Goal: Transaction & Acquisition: Register for event/course

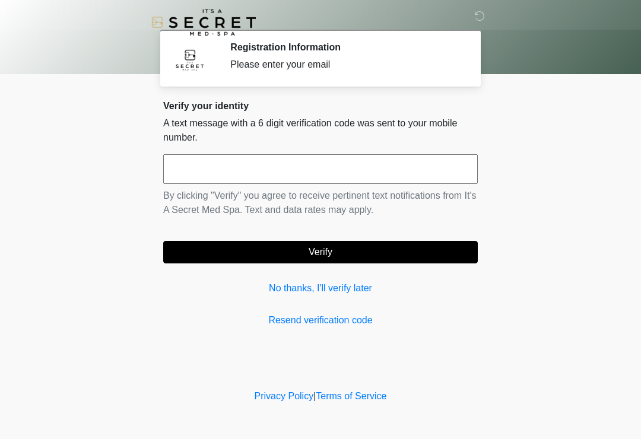
click at [346, 170] on input "text" at bounding box center [320, 169] width 315 height 30
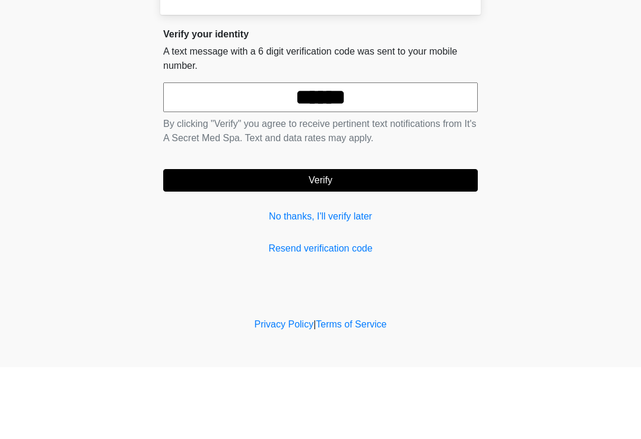
type input "******"
click at [353, 241] on button "Verify" at bounding box center [320, 252] width 315 height 23
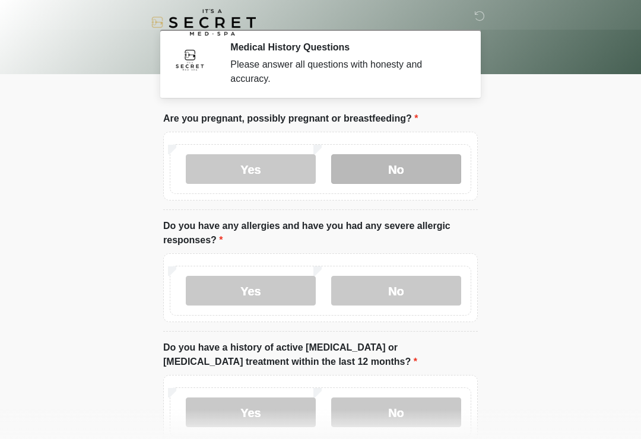
click at [416, 169] on label "No" at bounding box center [396, 169] width 130 height 30
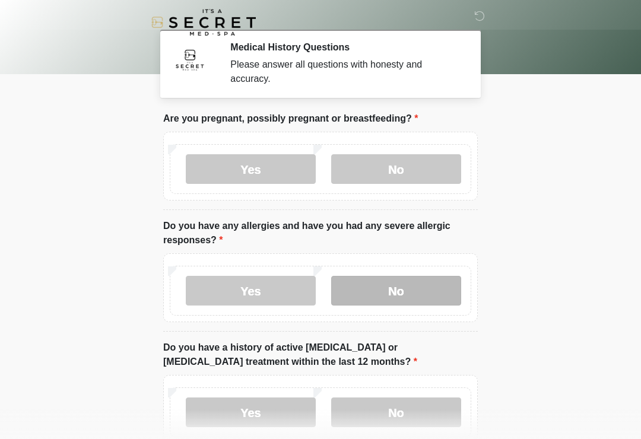
click at [413, 292] on label "No" at bounding box center [396, 291] width 130 height 30
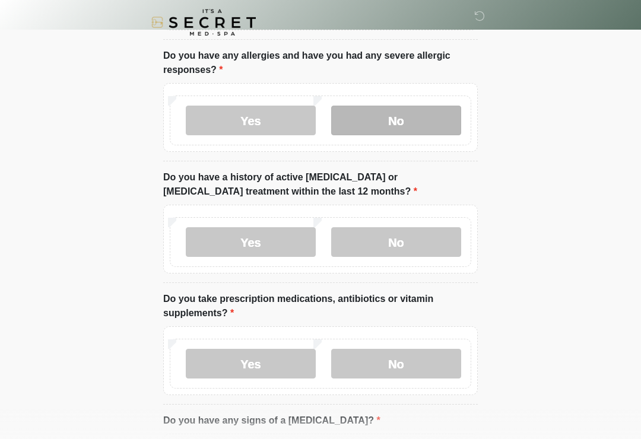
scroll to position [176, 0]
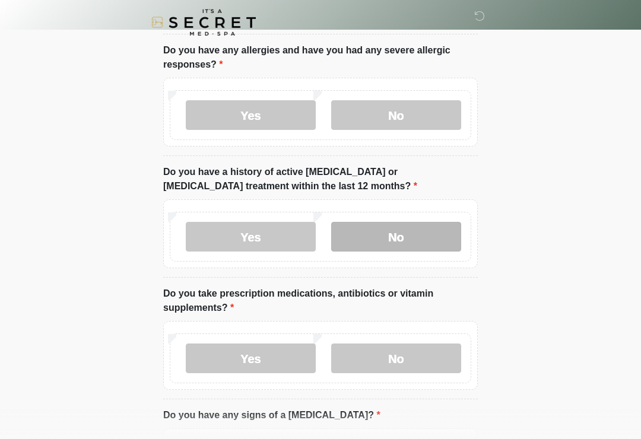
click at [419, 237] on label "No" at bounding box center [396, 237] width 130 height 30
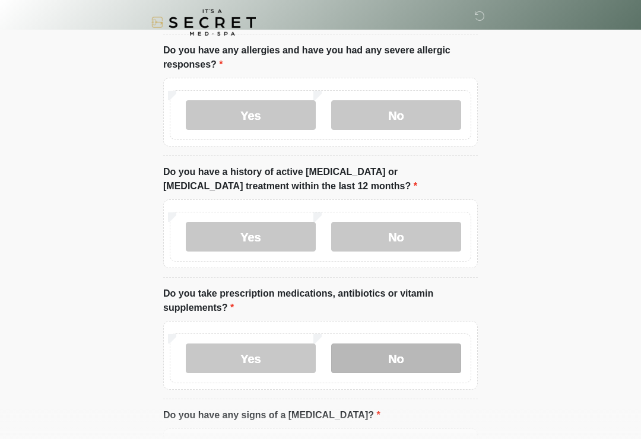
click at [417, 360] on label "No" at bounding box center [396, 359] width 130 height 30
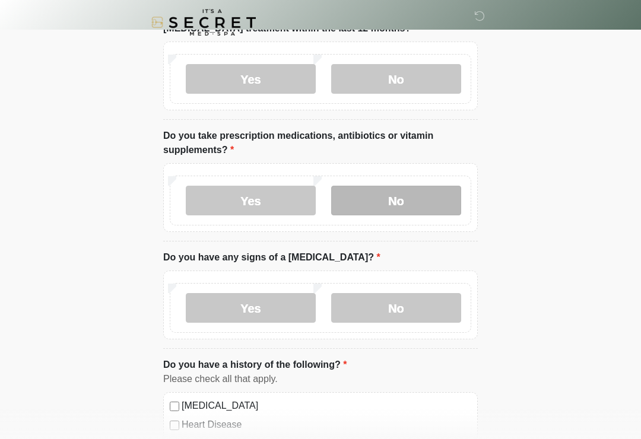
scroll to position [378, 0]
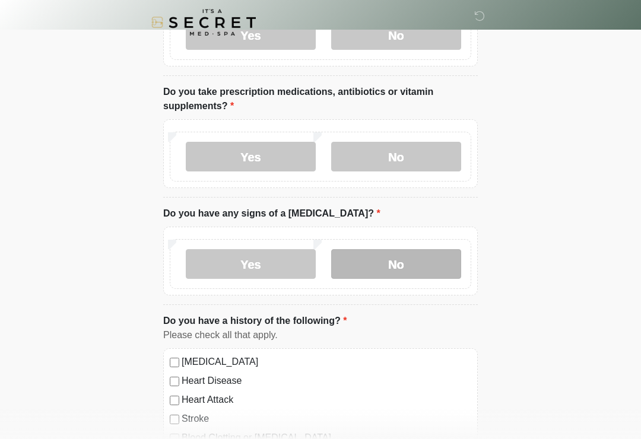
click at [430, 266] on label "No" at bounding box center [396, 264] width 130 height 30
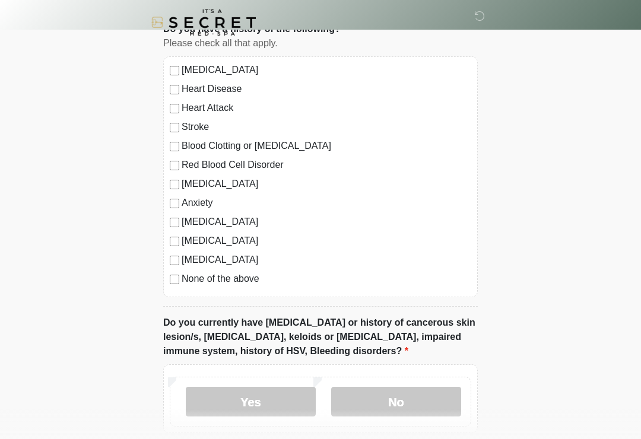
scroll to position [676, 0]
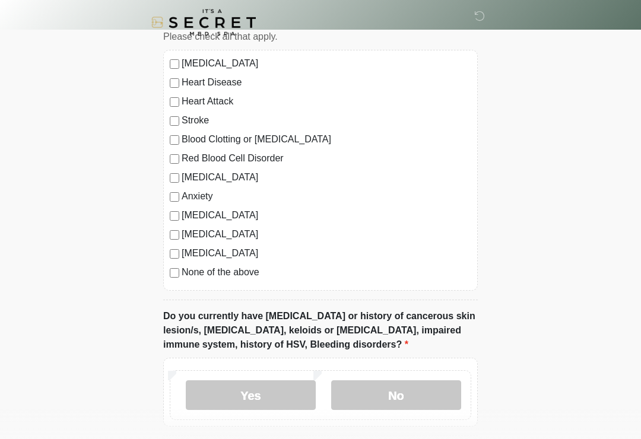
click at [243, 273] on label "None of the above" at bounding box center [327, 272] width 290 height 14
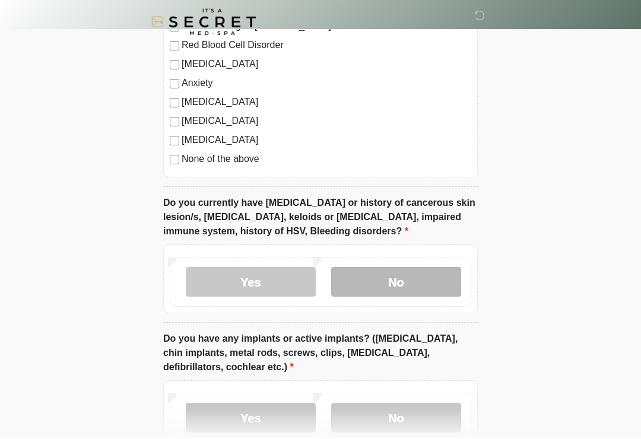
click at [410, 292] on label "No" at bounding box center [396, 283] width 130 height 30
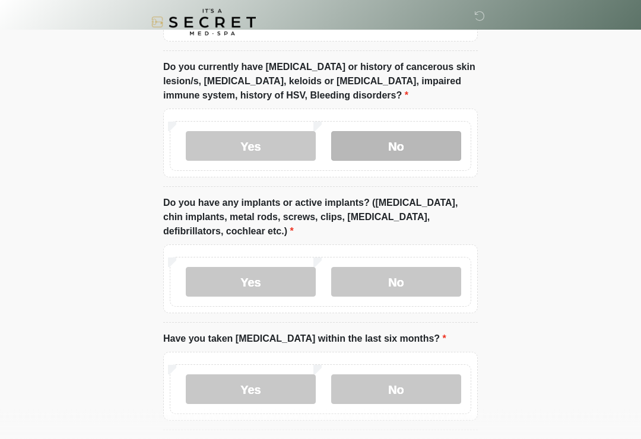
scroll to position [929, 0]
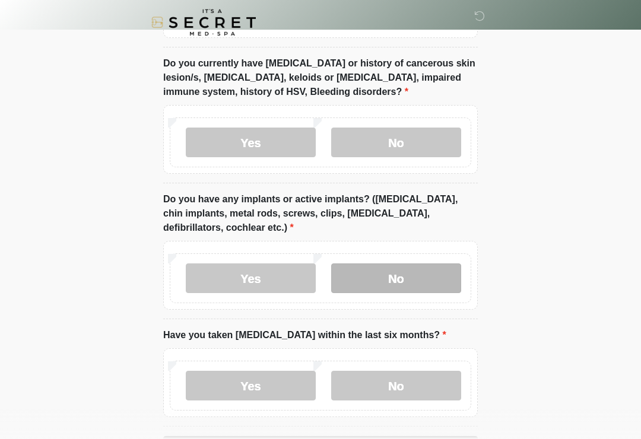
click at [411, 285] on label "No" at bounding box center [396, 279] width 130 height 30
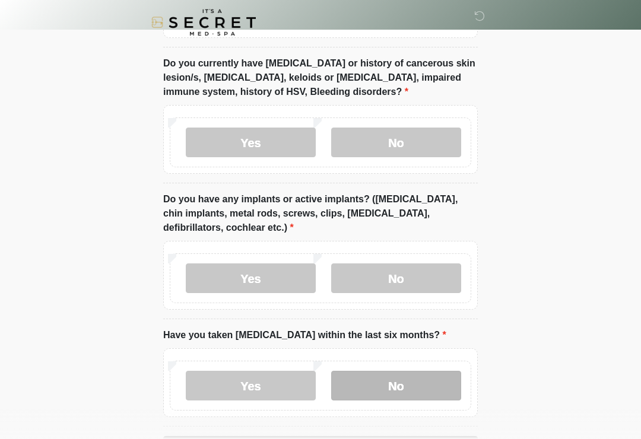
click at [412, 397] on label "No" at bounding box center [396, 386] width 130 height 30
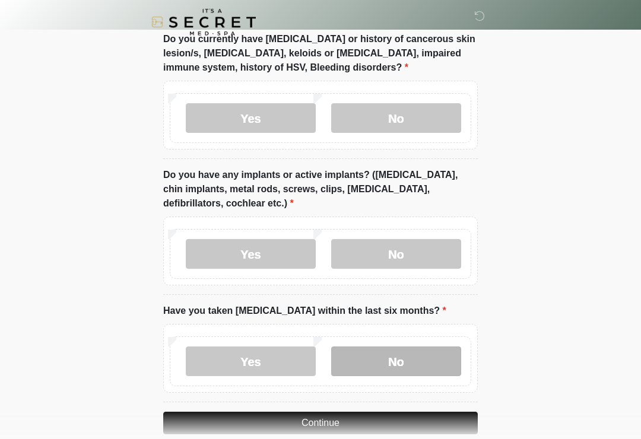
scroll to position [992, 0]
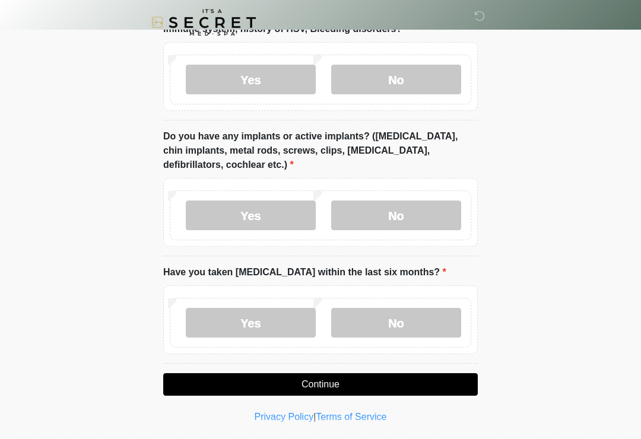
click at [326, 382] on button "Continue" at bounding box center [320, 385] width 315 height 23
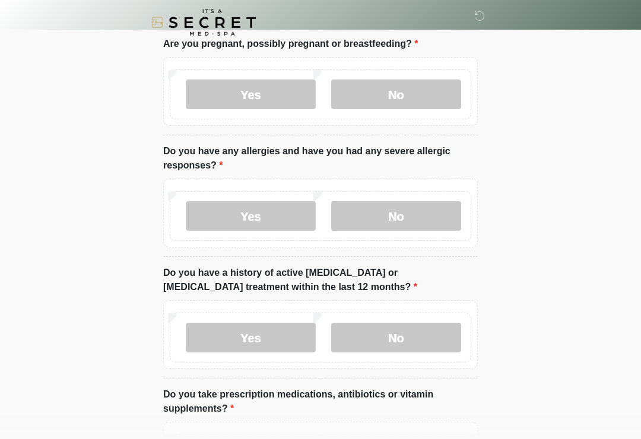
scroll to position [0, 0]
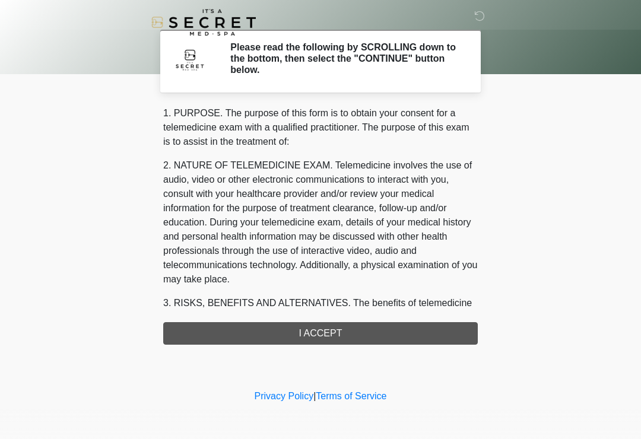
click at [372, 331] on div "1. PURPOSE. The purpose of this form is to obtain your consent for a telemedici…" at bounding box center [320, 225] width 315 height 239
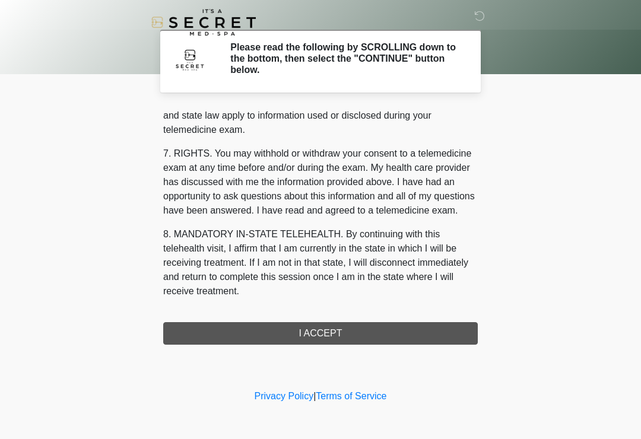
click at [330, 333] on button "I ACCEPT" at bounding box center [320, 333] width 315 height 23
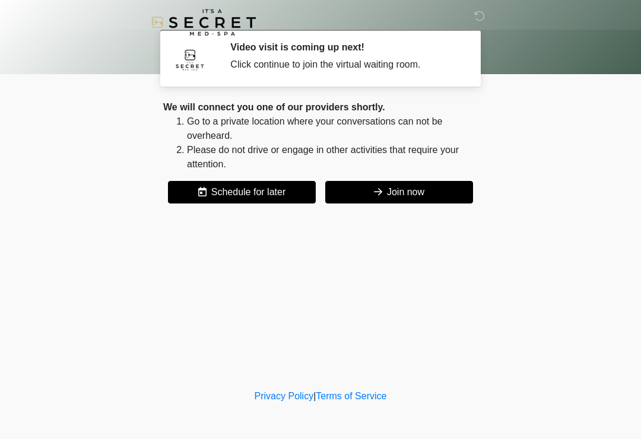
click at [390, 201] on button "Join now" at bounding box center [399, 192] width 148 height 23
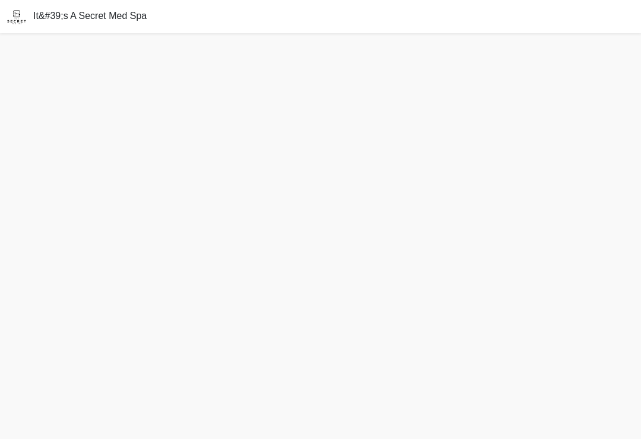
scroll to position [22, 0]
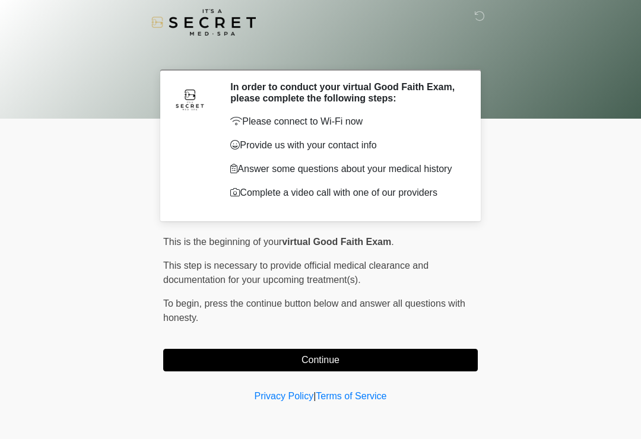
click at [340, 362] on button "Continue" at bounding box center [320, 360] width 315 height 23
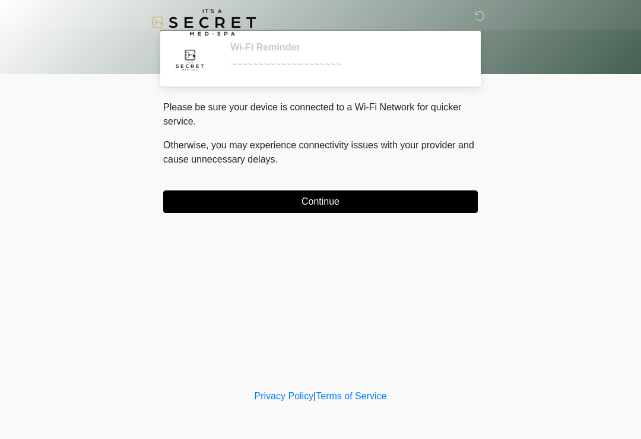
click at [369, 197] on button "Continue" at bounding box center [320, 202] width 315 height 23
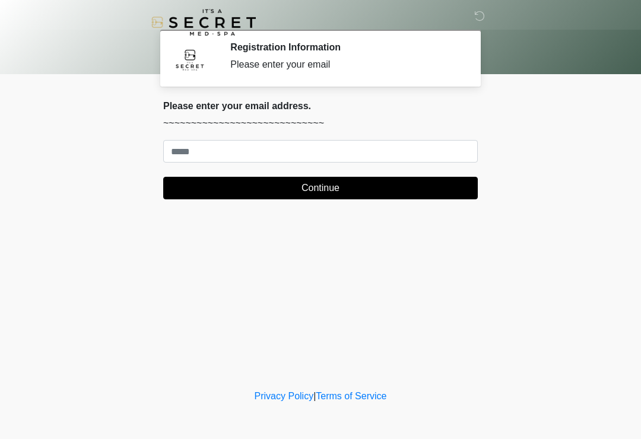
click at [248, 280] on div "‎ ‎ Registration Information Please enter your email Please connect to Wi-Fi no…" at bounding box center [321, 193] width 356 height 363
click at [247, 383] on body "‎ ‎ Registration Information Please enter your email Please connect to Wi-Fi no…" at bounding box center [320, 219] width 641 height 439
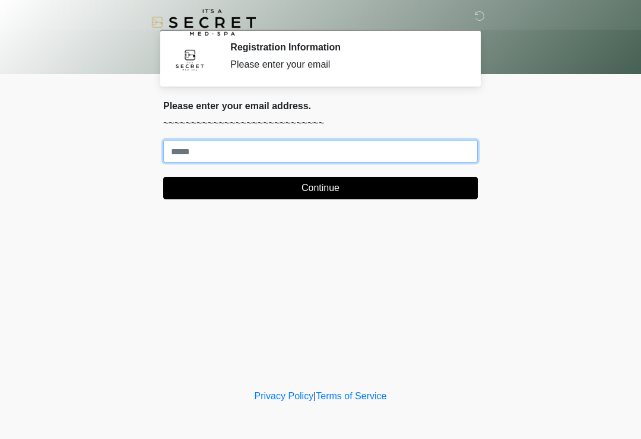
click at [179, 146] on input "Where should we email your treatment plan?" at bounding box center [320, 151] width 315 height 23
type input "**********"
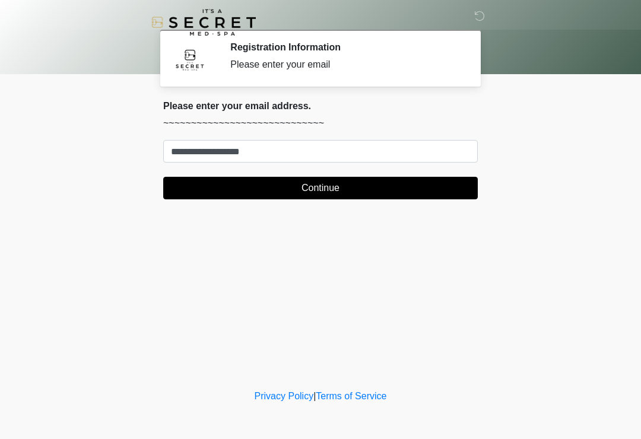
click at [410, 186] on button "Continue" at bounding box center [320, 188] width 315 height 23
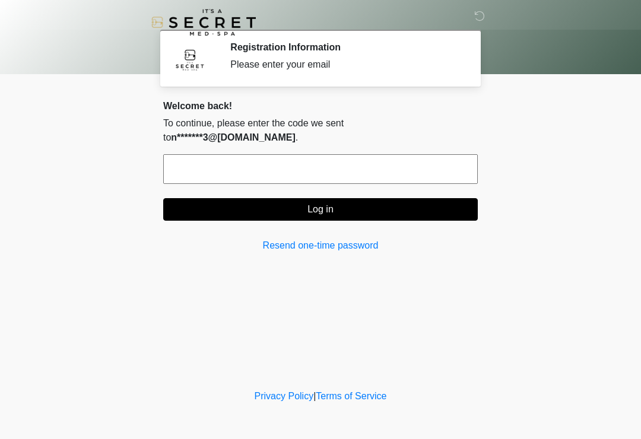
click at [192, 417] on div "Privacy Policy | Terms of Service" at bounding box center [320, 415] width 641 height 50
click at [355, 157] on input "text" at bounding box center [320, 169] width 315 height 30
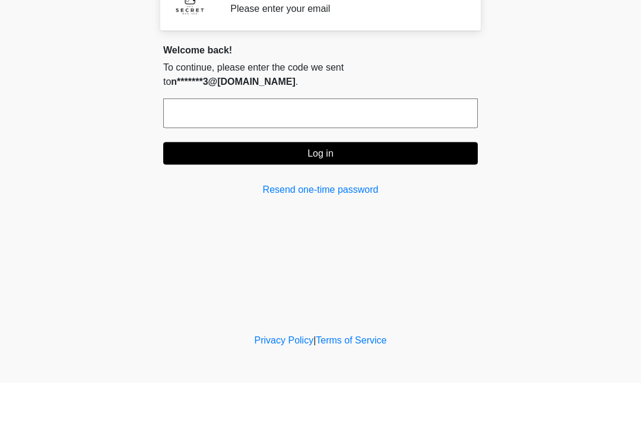
click at [559, 110] on body "‎ ‎ Registration Information Please enter your email Please connect to Wi-Fi no…" at bounding box center [320, 219] width 641 height 439
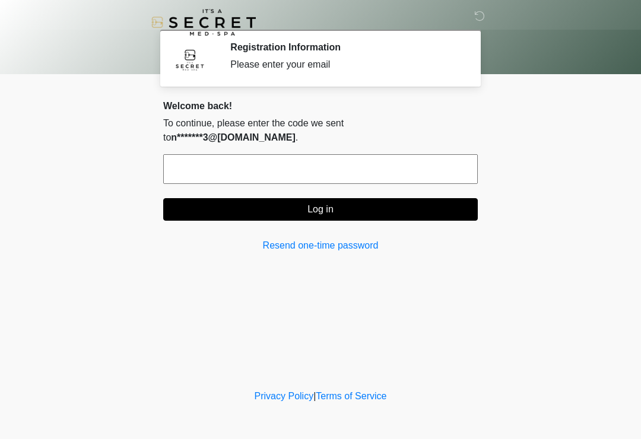
click at [341, 162] on input "text" at bounding box center [320, 169] width 315 height 30
type input "******"
click at [382, 198] on button "Log in" at bounding box center [320, 209] width 315 height 23
click at [429, 156] on input "******" at bounding box center [320, 169] width 315 height 30
click at [480, 17] on icon at bounding box center [479, 16] width 11 height 11
